Goal: Task Accomplishment & Management: Manage account settings

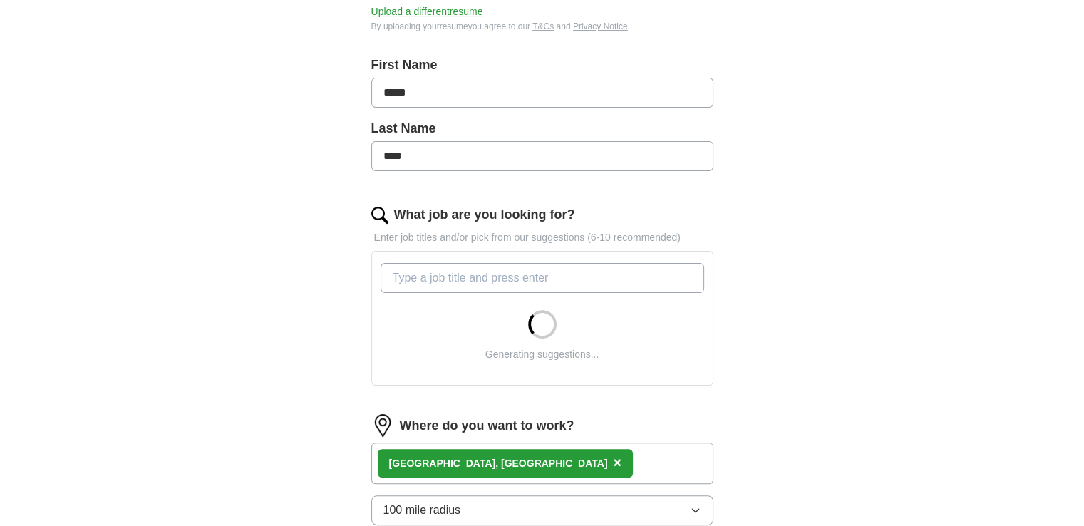
scroll to position [277, 0]
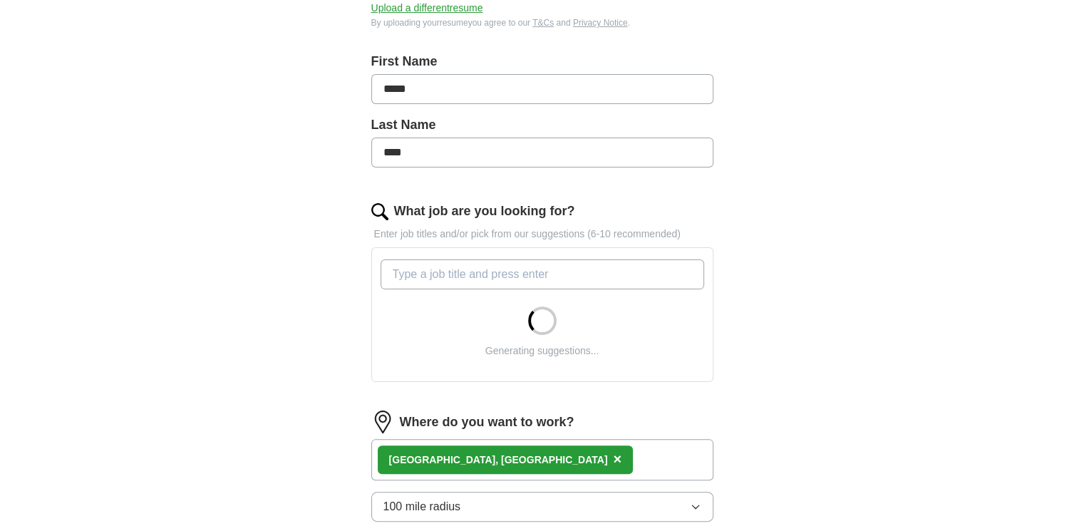
click at [597, 259] on input "What job are you looking for?" at bounding box center [543, 274] width 324 height 30
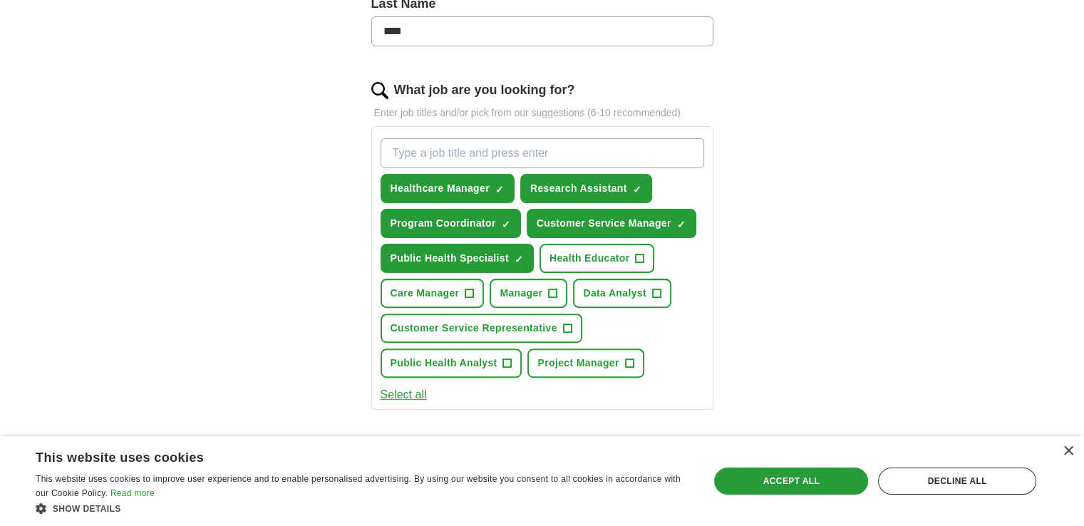
scroll to position [394, 0]
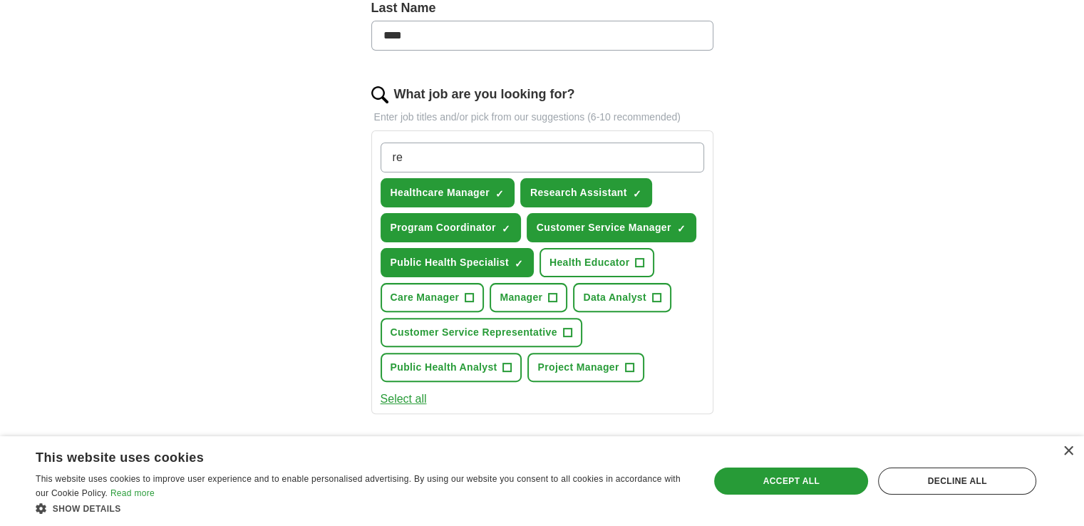
type input "r"
type input "academic"
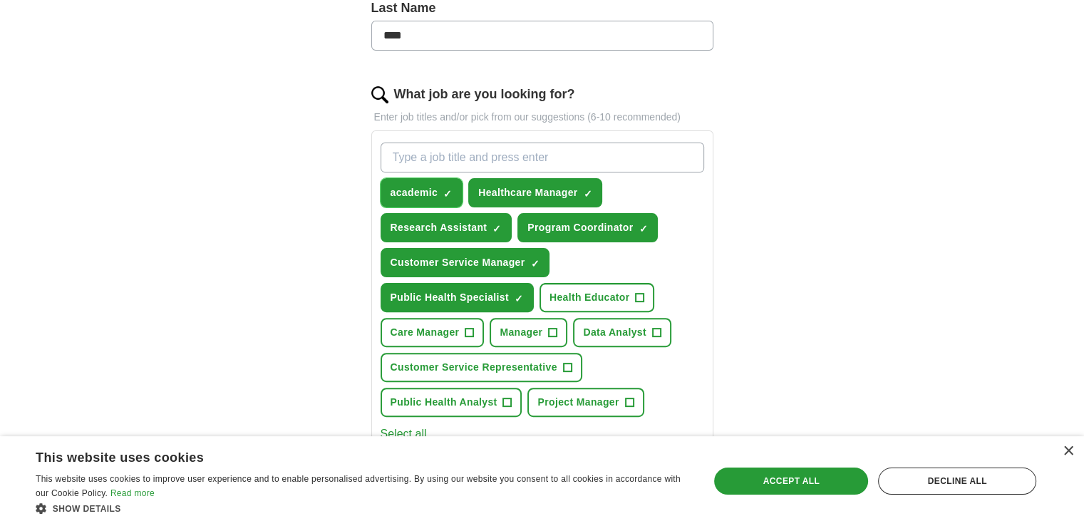
click at [442, 195] on button "academic ✓ ×" at bounding box center [422, 192] width 83 height 29
click at [468, 161] on input "What job are you looking for?" at bounding box center [543, 158] width 324 height 30
type input "academic advisor"
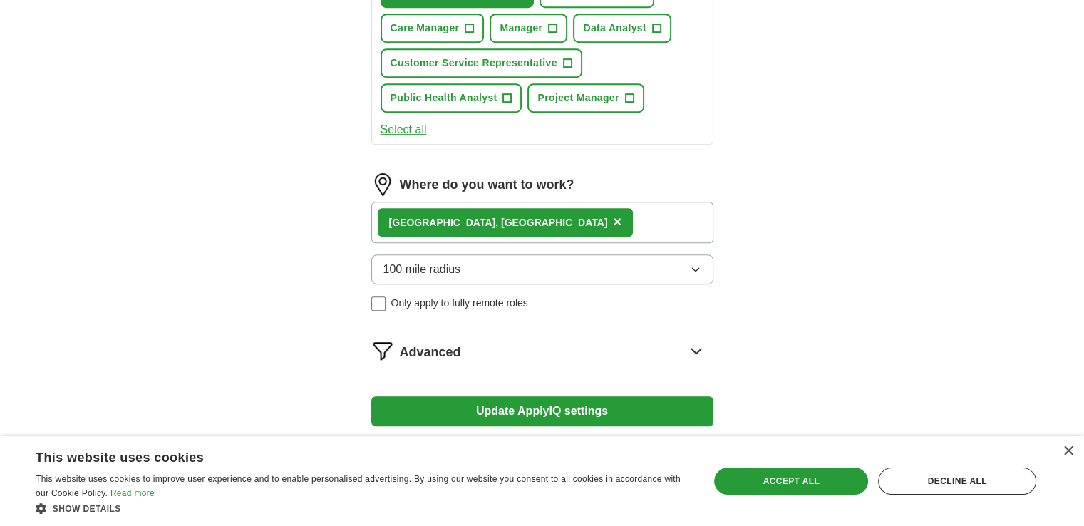
scroll to position [700, 0]
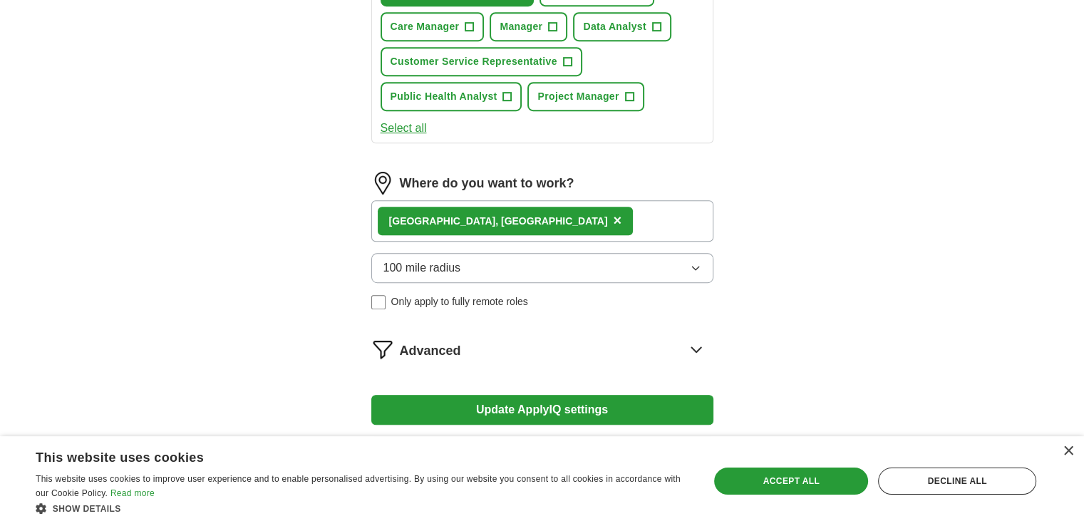
click at [525, 217] on div "Charlotte, [GEOGRAPHIC_DATA] ×" at bounding box center [542, 220] width 342 height 41
click at [506, 267] on button "100 mile radius" at bounding box center [542, 268] width 342 height 30
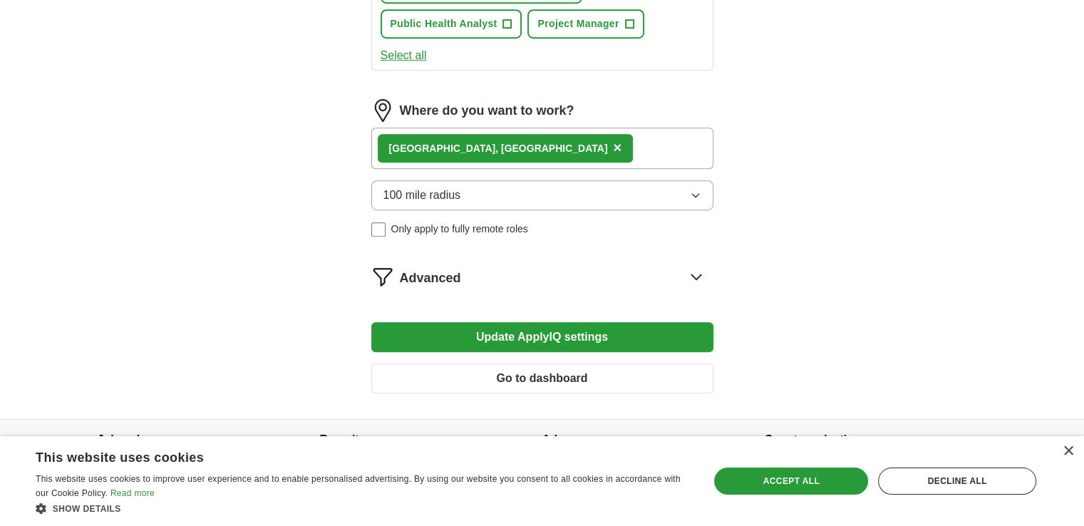
scroll to position [773, 0]
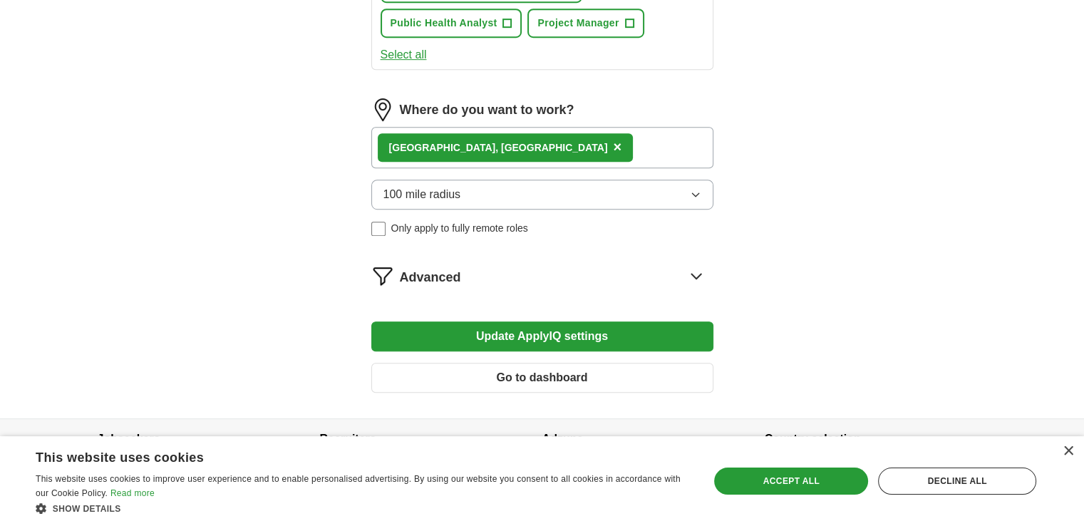
click at [562, 197] on button "100 mile radius" at bounding box center [542, 195] width 342 height 30
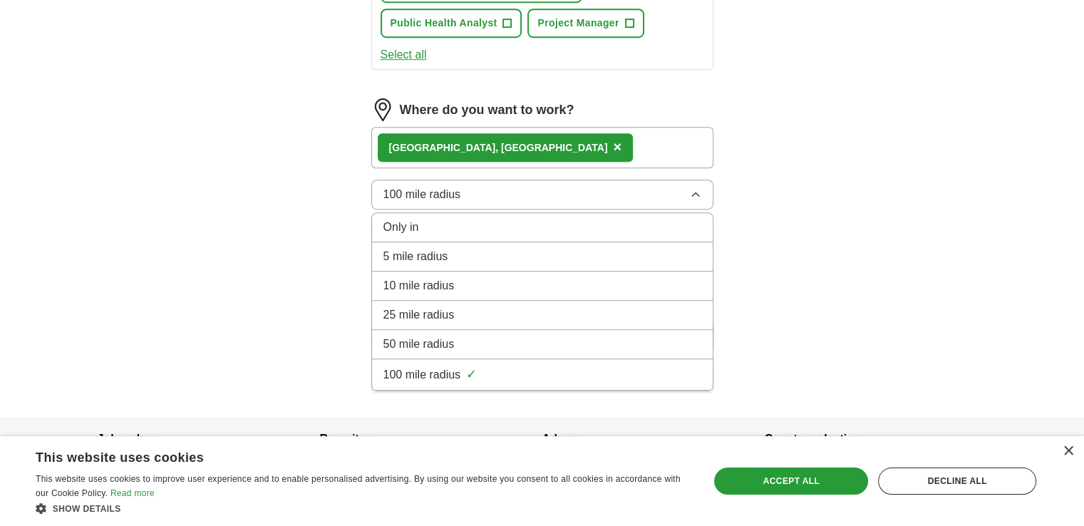
click at [525, 365] on div "100 mile radius ✓" at bounding box center [543, 374] width 318 height 19
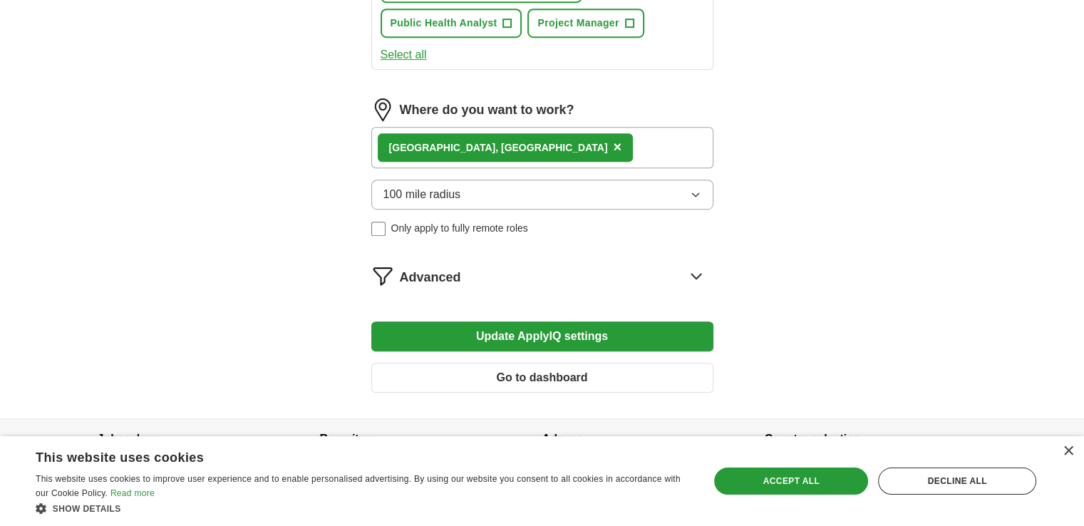
click at [456, 140] on div "Charlotte, [GEOGRAPHIC_DATA] ×" at bounding box center [506, 147] width 256 height 29
click at [613, 142] on span "×" at bounding box center [617, 147] width 9 height 16
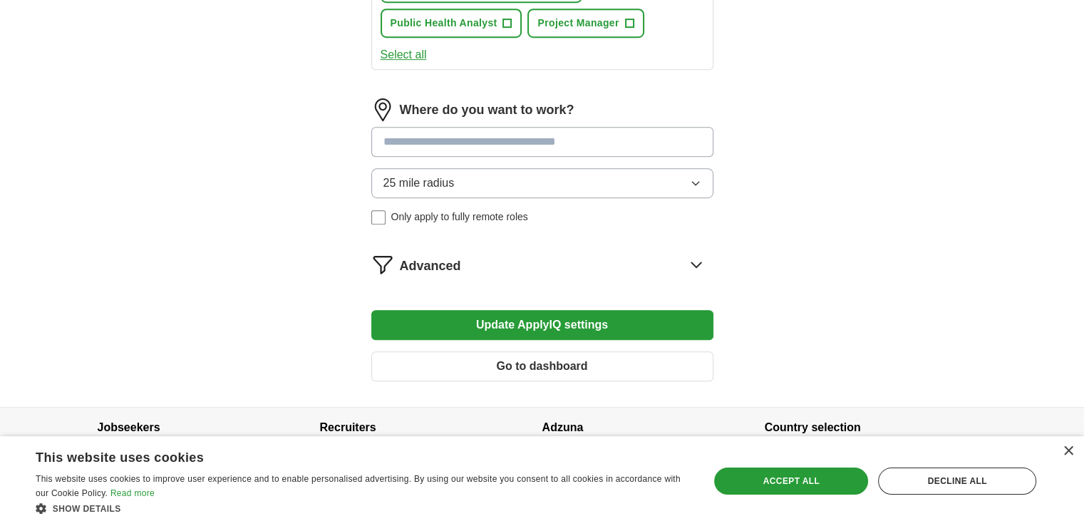
click at [479, 143] on input at bounding box center [542, 142] width 342 height 30
type input "*"
click at [371, 310] on button "Update ApplyIQ settings" at bounding box center [542, 325] width 342 height 30
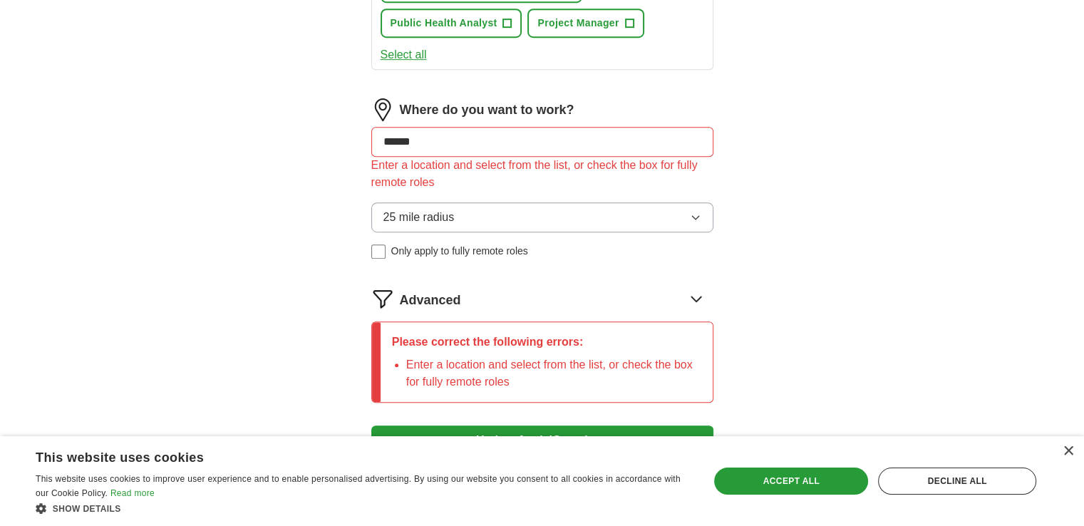
click at [479, 143] on input "******" at bounding box center [542, 142] width 342 height 30
type input "*"
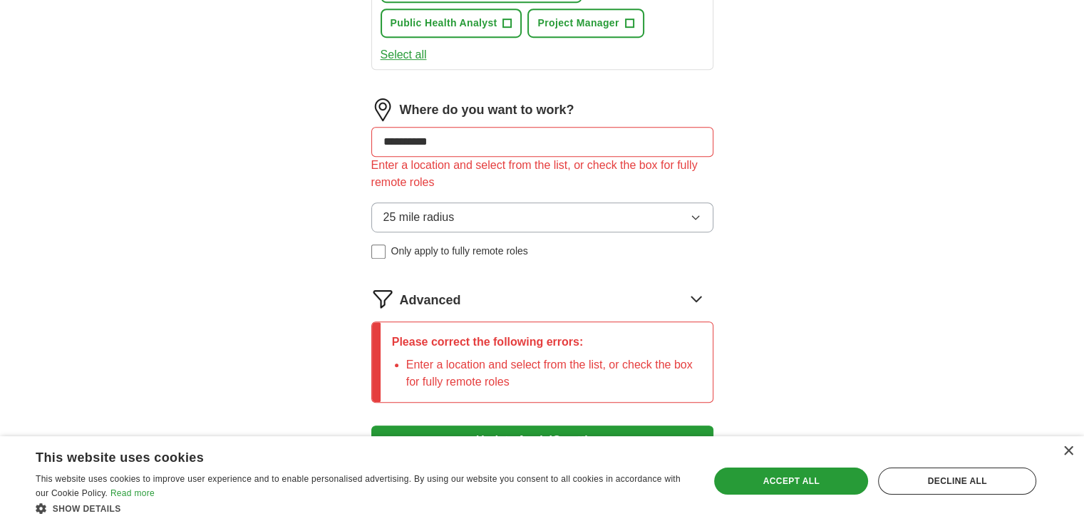
click at [371, 426] on button "Update ApplyIQ settings" at bounding box center [542, 441] width 342 height 30
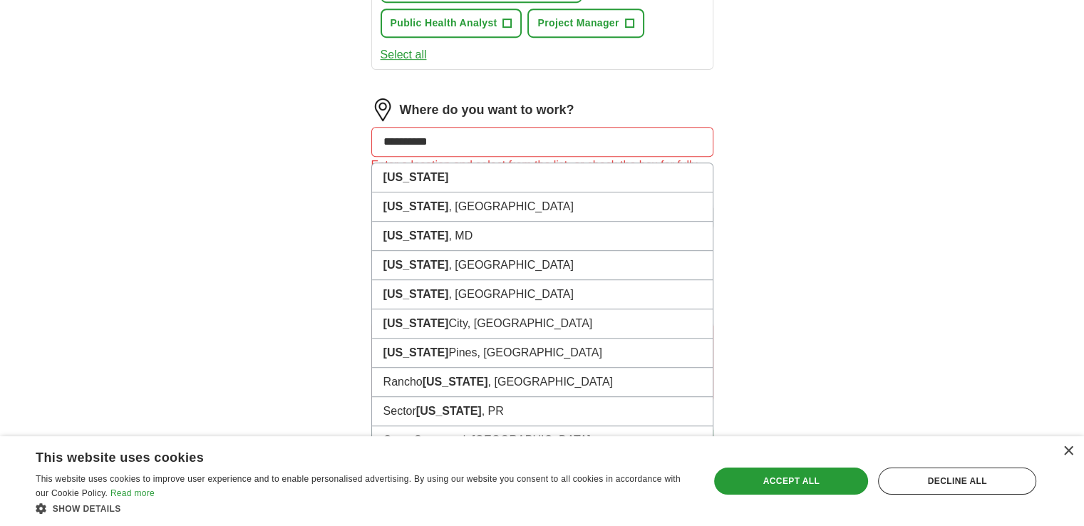
click at [381, 136] on input "**********" at bounding box center [542, 142] width 342 height 30
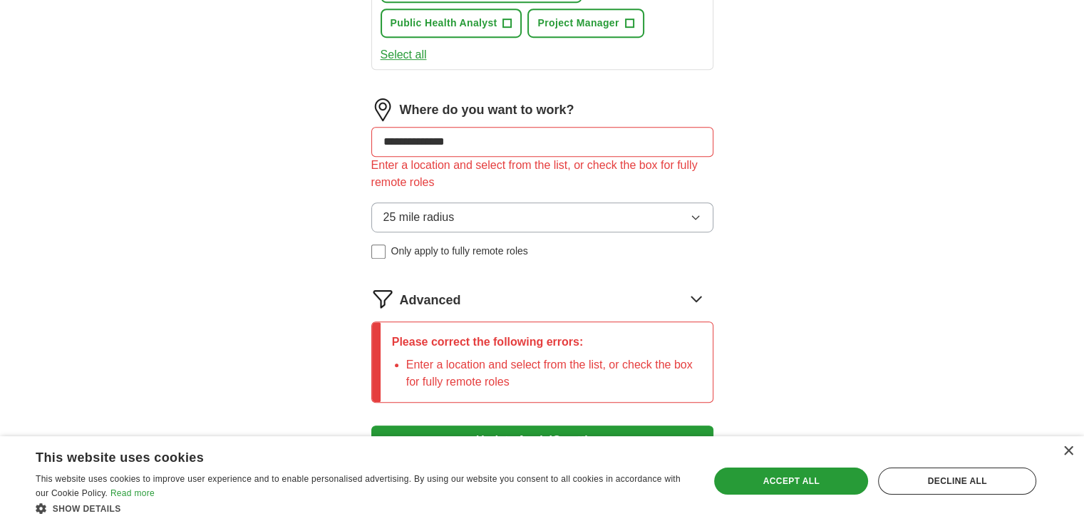
drag, startPoint x: 469, startPoint y: 140, endPoint x: 299, endPoint y: 130, distance: 170.0
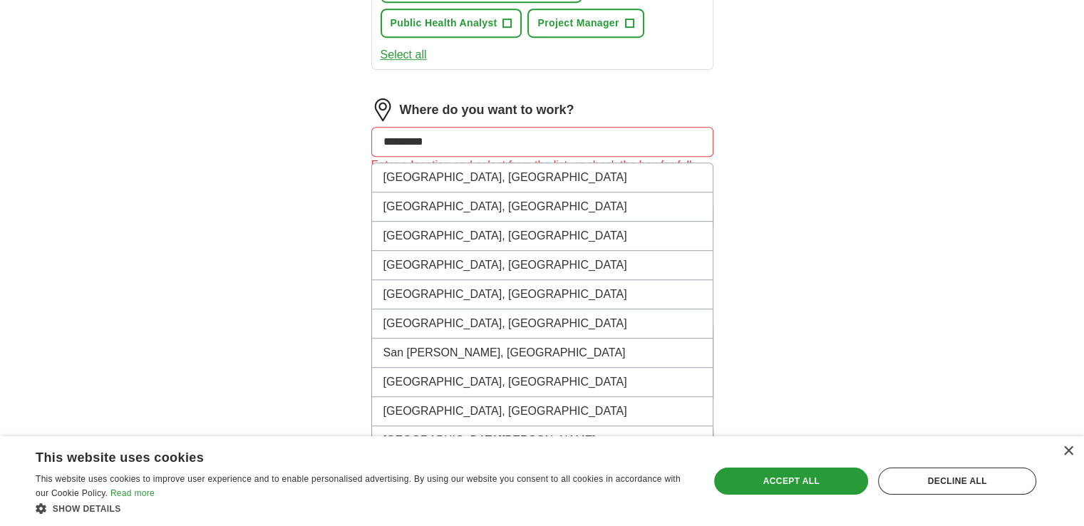
type input "********"
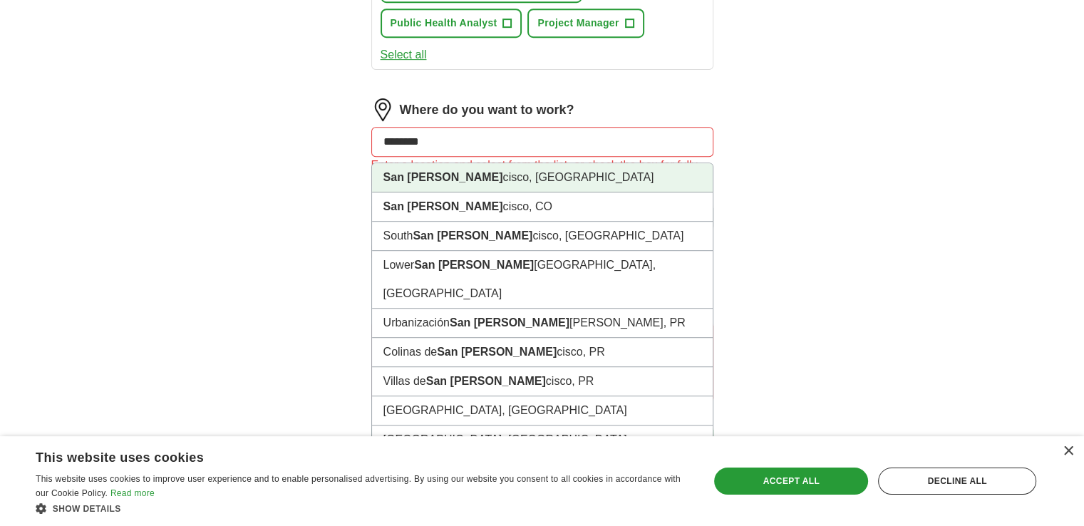
click at [436, 177] on li "San [PERSON_NAME] cisco, [GEOGRAPHIC_DATA]" at bounding box center [542, 177] width 341 height 29
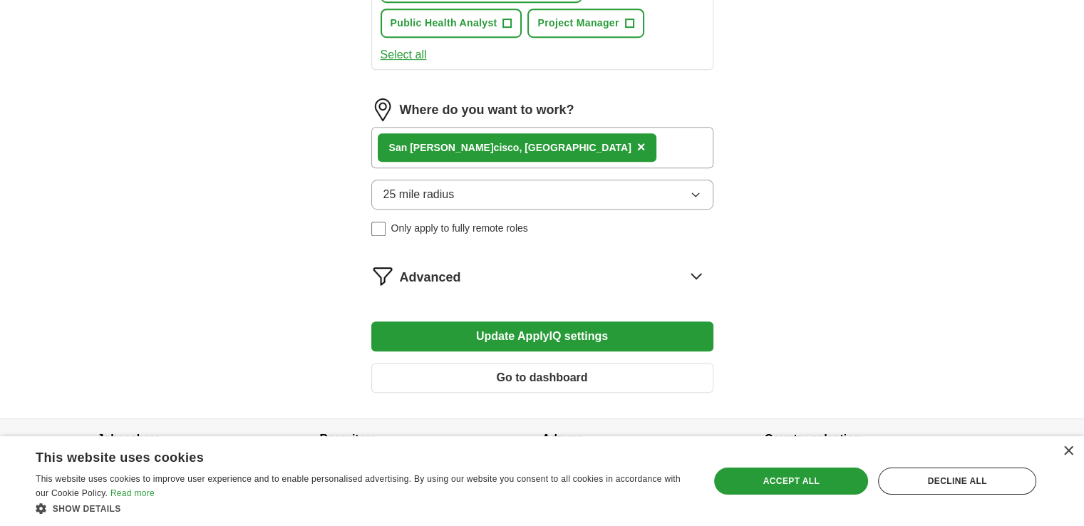
click at [532, 148] on div "San [PERSON_NAME] cisco, [GEOGRAPHIC_DATA] ×" at bounding box center [542, 147] width 342 height 41
click at [637, 139] on span "×" at bounding box center [641, 147] width 9 height 16
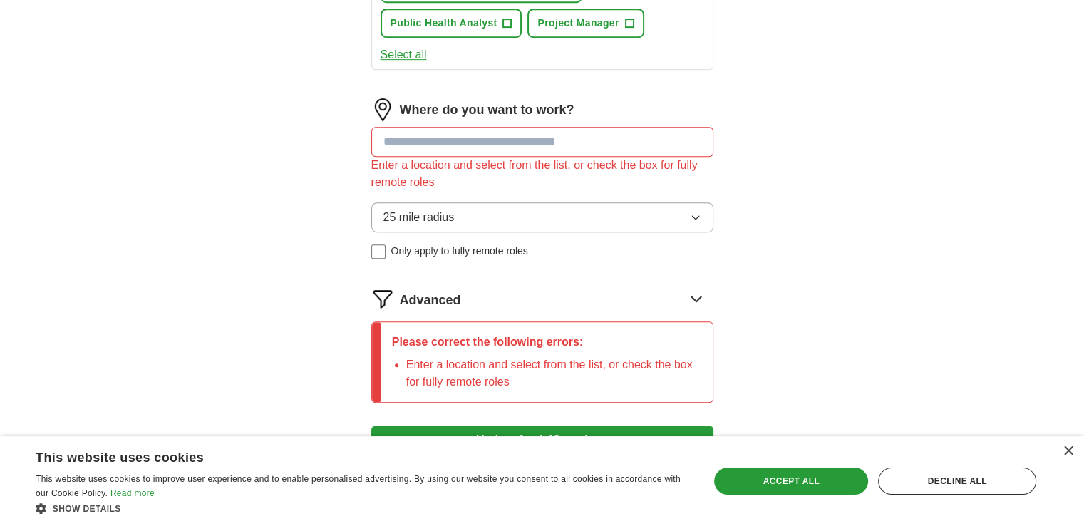
click at [459, 244] on span "Only apply to fully remote roles" at bounding box center [459, 251] width 137 height 15
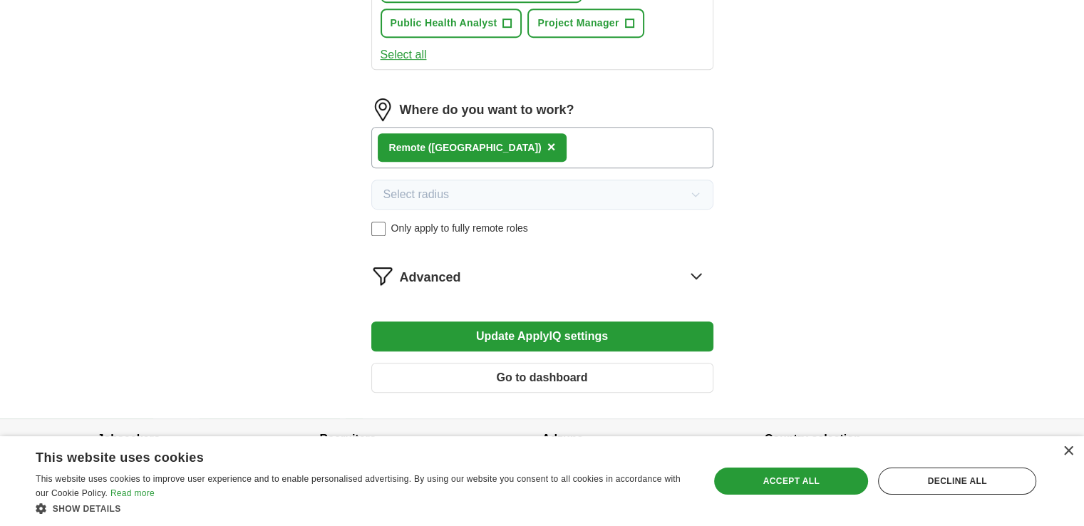
click at [583, 270] on div "Advanced" at bounding box center [557, 275] width 314 height 23
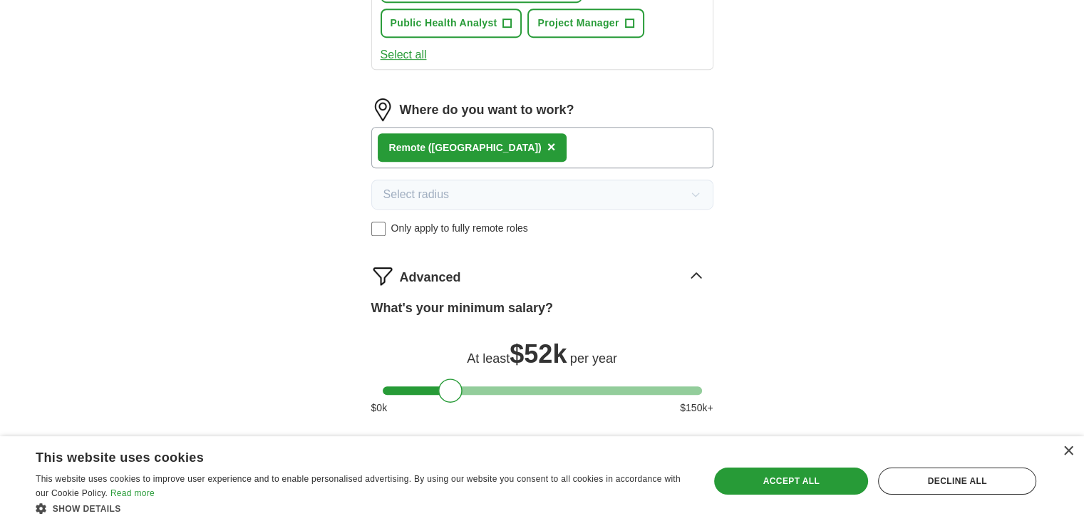
drag, startPoint x: 1079, startPoint y: 386, endPoint x: 1075, endPoint y: 445, distance: 59.3
click at [476, 386] on div at bounding box center [542, 390] width 319 height 9
drag, startPoint x: 478, startPoint y: 382, endPoint x: 458, endPoint y: 383, distance: 20.7
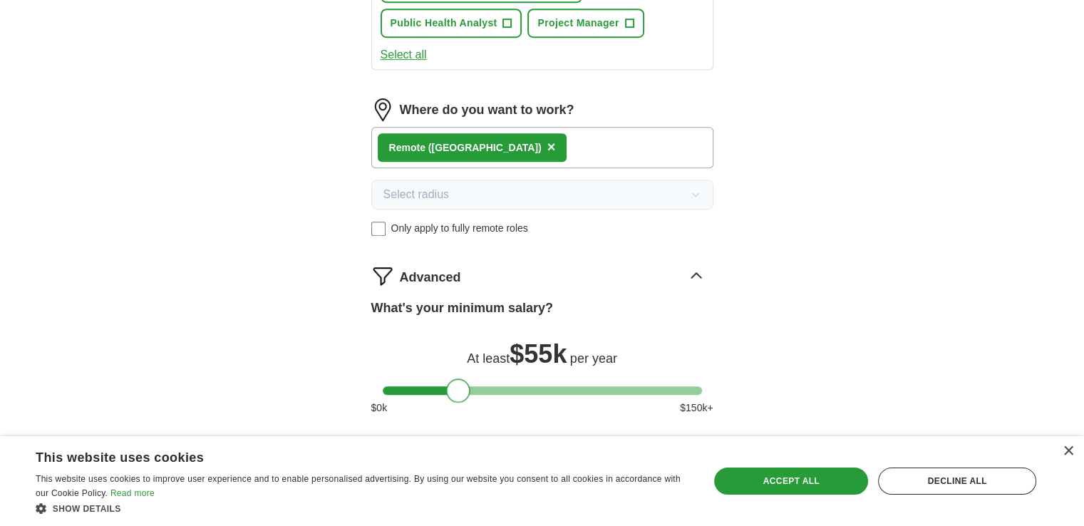
click at [458, 383] on div at bounding box center [458, 391] width 24 height 24
click at [1072, 454] on div "×" at bounding box center [1068, 451] width 11 height 11
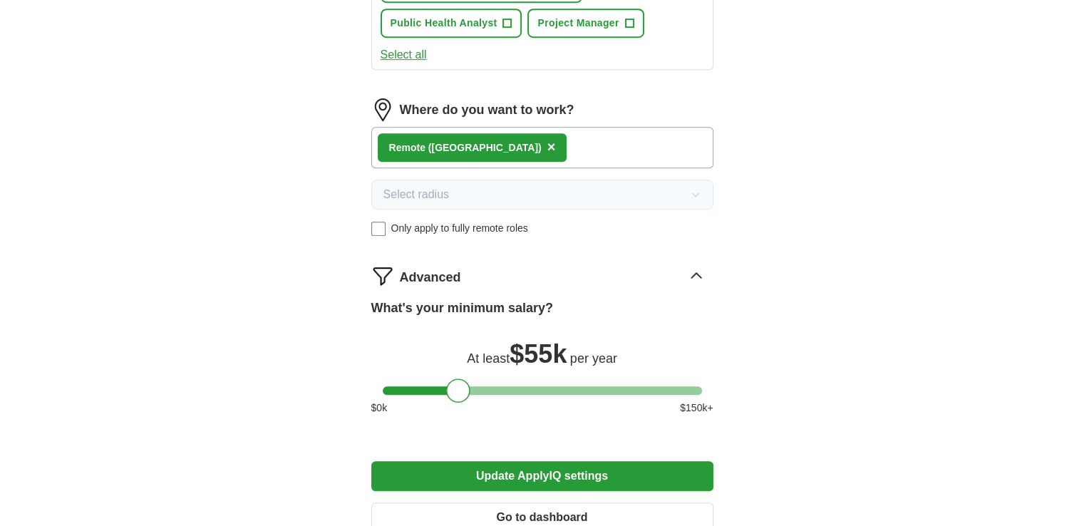
click at [508, 461] on button "Update ApplyIQ settings" at bounding box center [542, 476] width 342 height 30
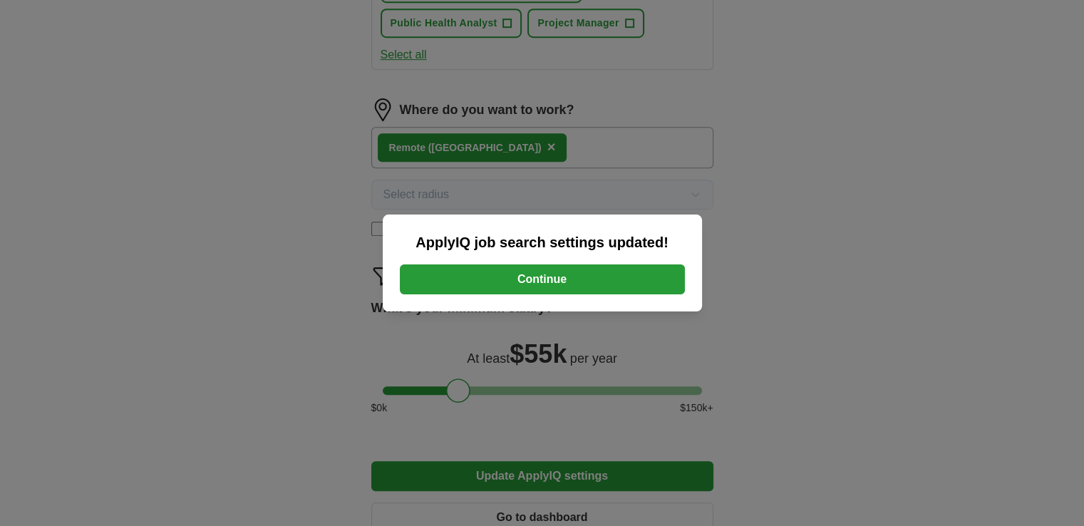
click at [625, 270] on button "Continue" at bounding box center [542, 279] width 285 height 30
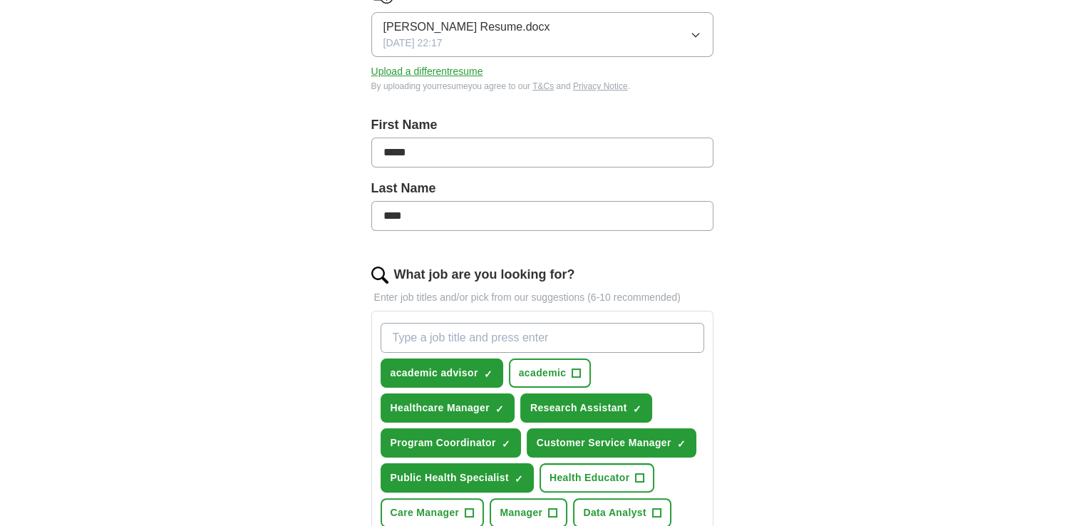
scroll to position [165, 0]
